Goal: Navigation & Orientation: Go to known website

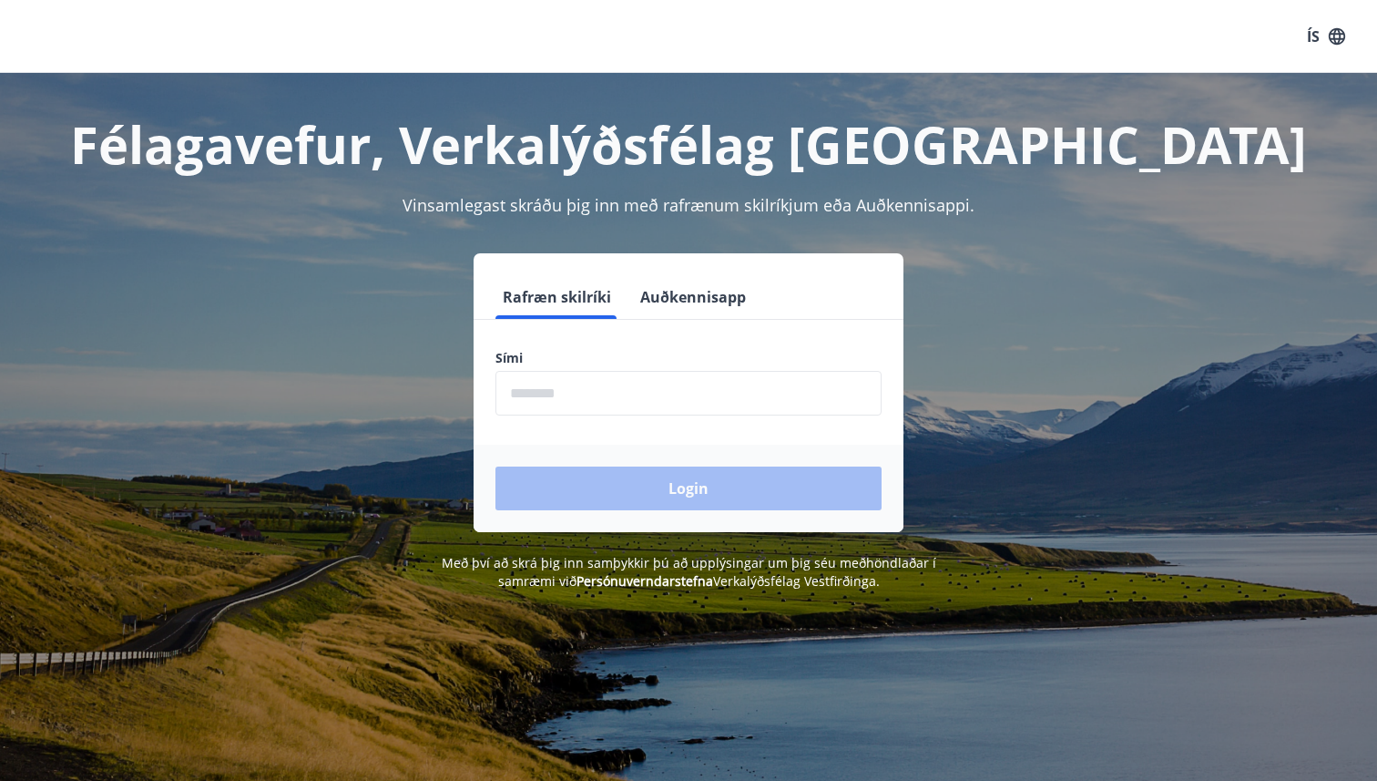
click at [639, 295] on button "Auðkennisapp" at bounding box center [693, 297] width 120 height 44
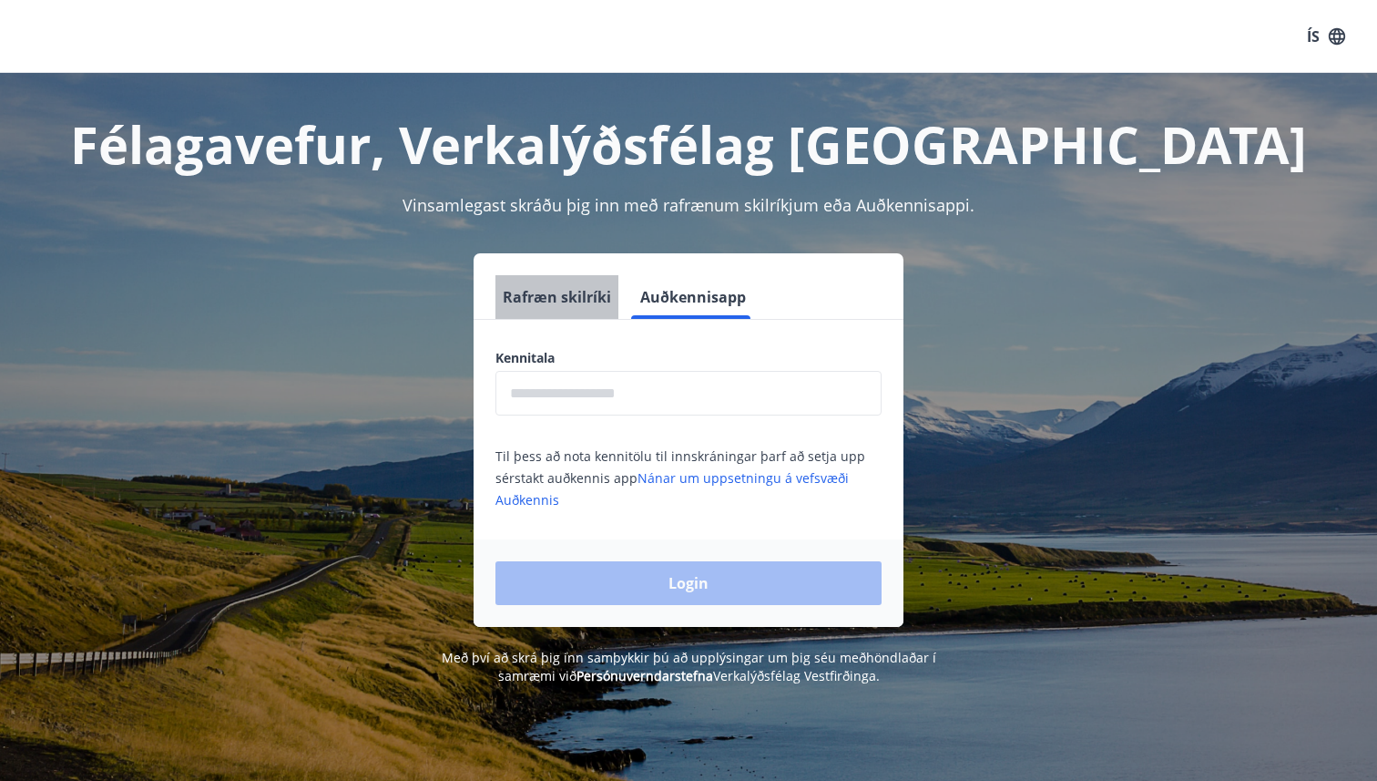
click at [577, 297] on button "Rafræn skilríki" at bounding box center [557, 297] width 123 height 44
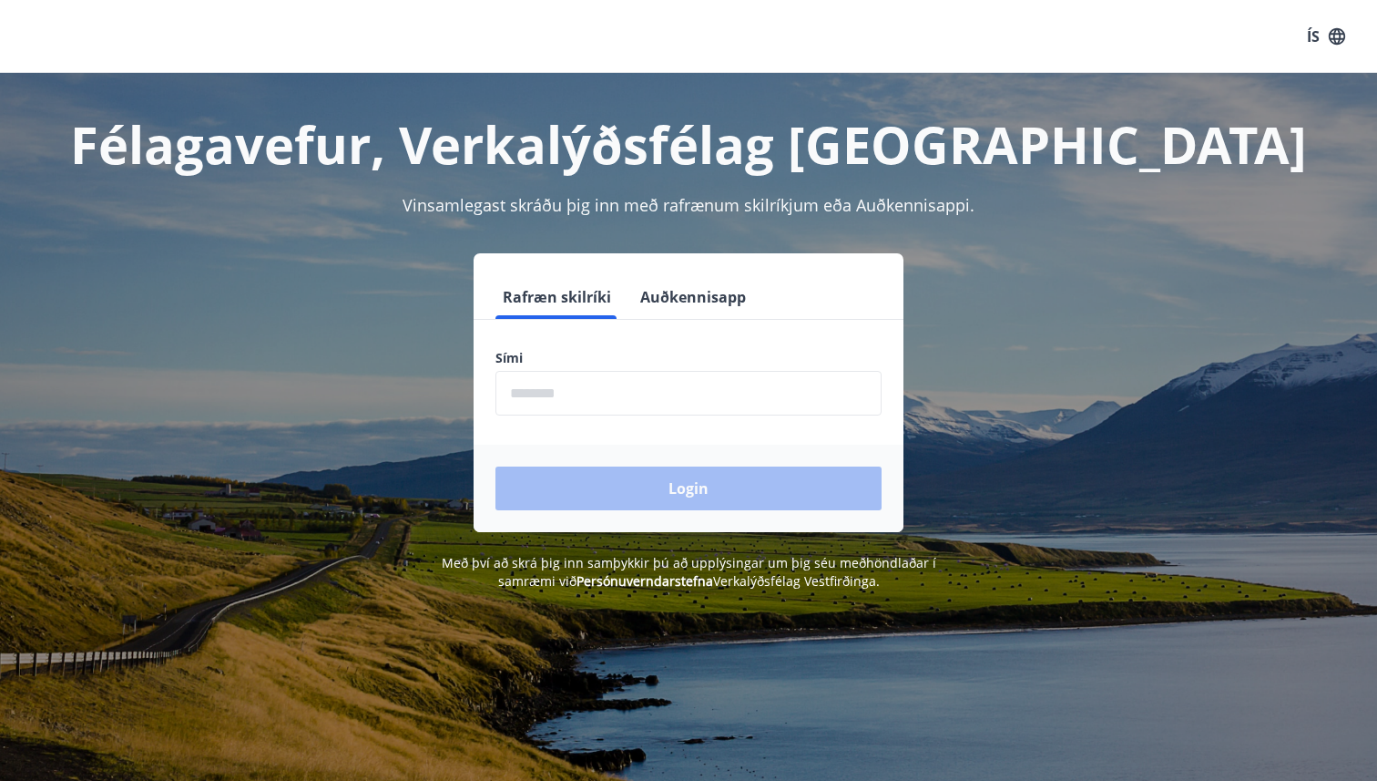
drag, startPoint x: 692, startPoint y: 296, endPoint x: 670, endPoint y: 296, distance: 22.8
click at [693, 296] on button "Auðkennisapp" at bounding box center [693, 297] width 120 height 44
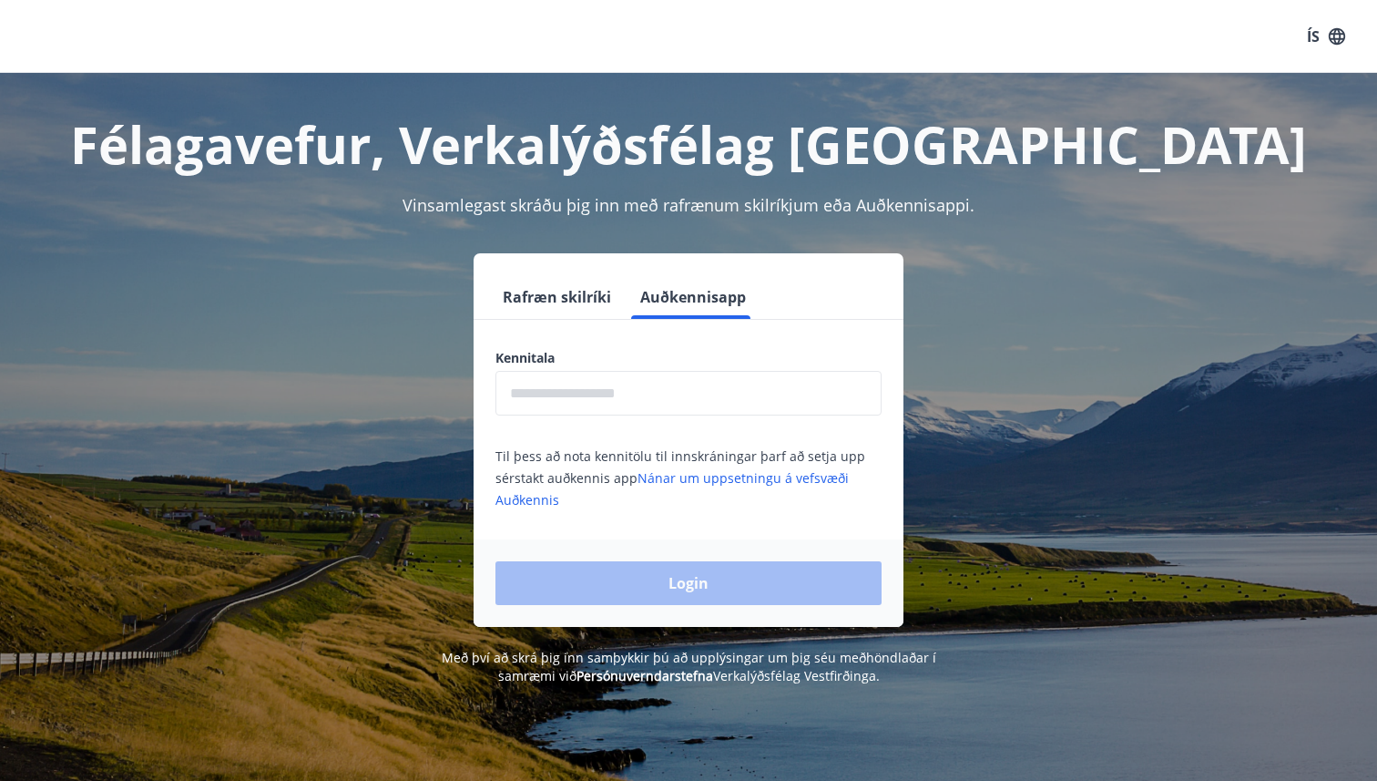
click at [570, 290] on button "Rafræn skilríki" at bounding box center [557, 297] width 123 height 44
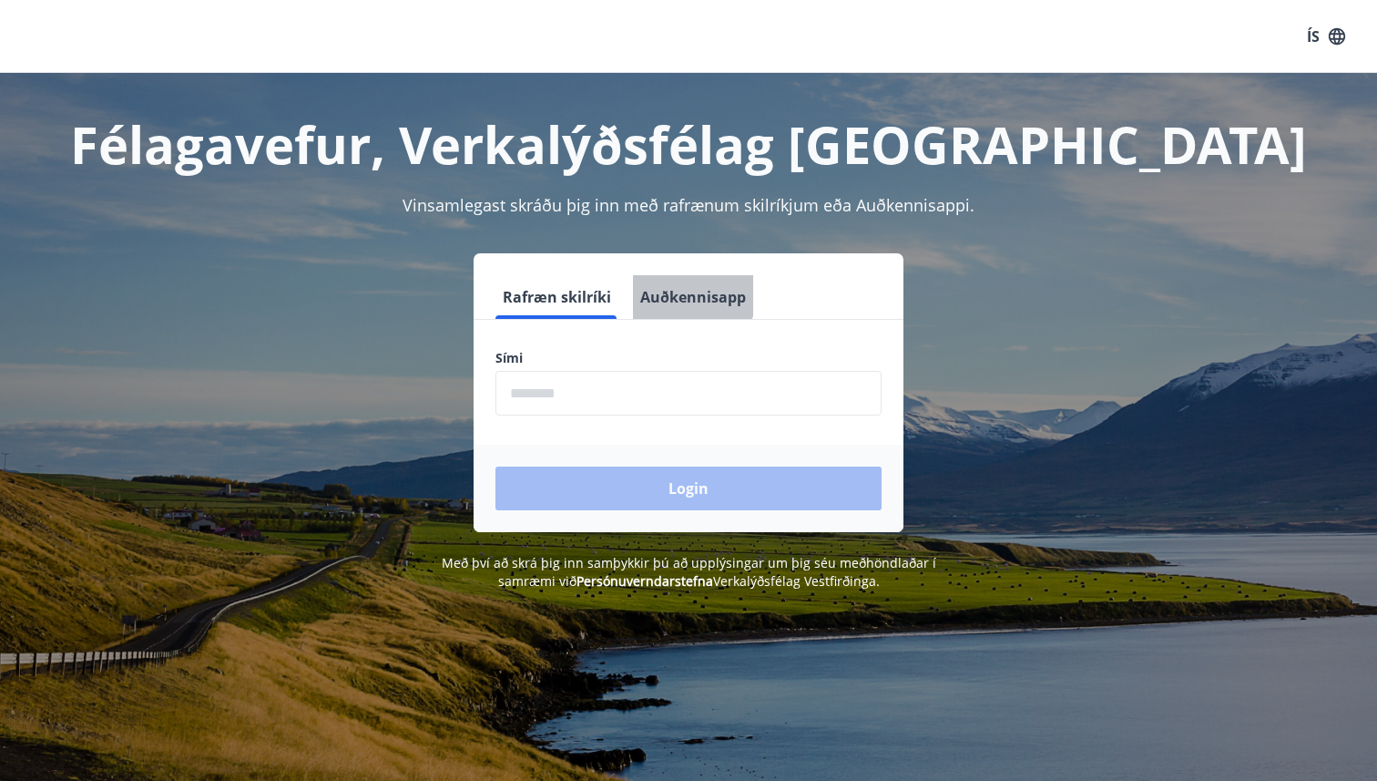
click at [677, 295] on button "Auðkennisapp" at bounding box center [693, 297] width 120 height 44
